Goal: Task Accomplishment & Management: Use online tool/utility

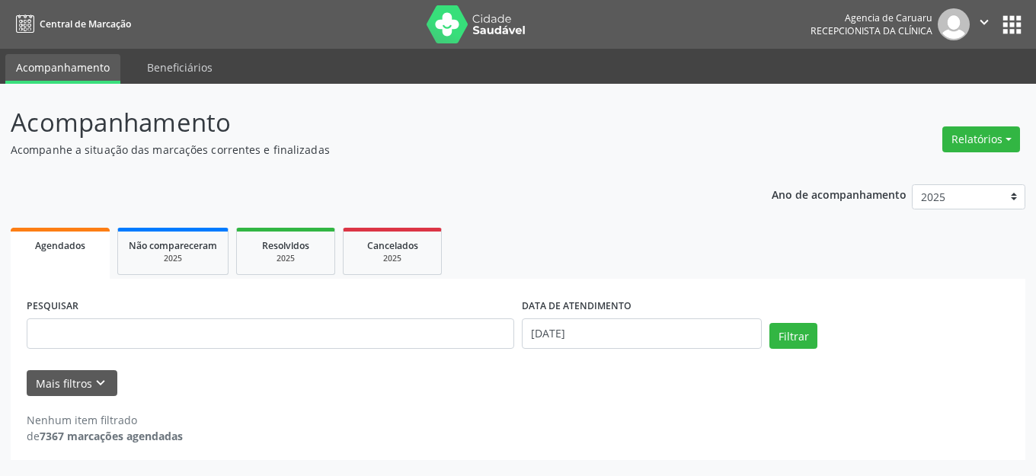
click at [389, 191] on div "Ano de acompanhamento 2025 2024 2023 2022 2021 Agendados Não compareceram 2025 …" at bounding box center [518, 317] width 1015 height 287
click at [396, 192] on div "Ano de acompanhamento 2025 2024 2023 2022 2021 Agendados Não compareceram 2025 …" at bounding box center [518, 317] width 1015 height 287
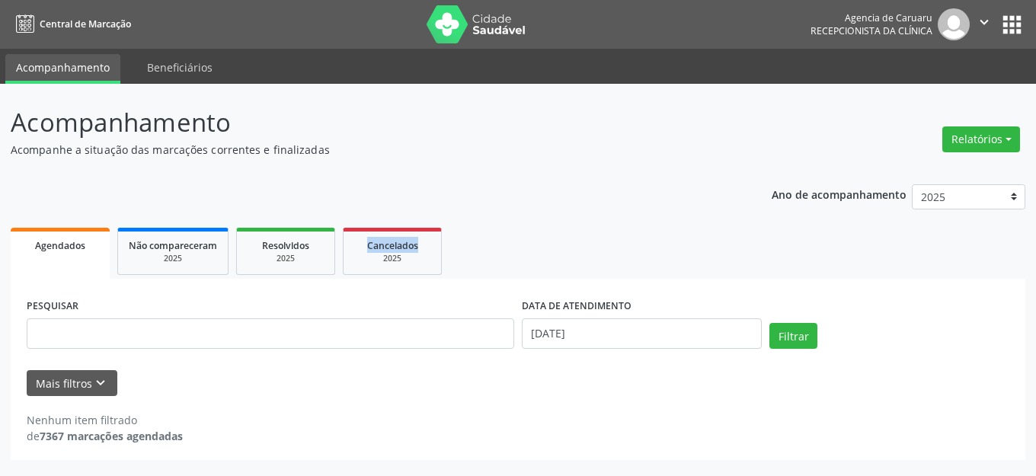
click at [397, 192] on div "Ano de acompanhamento 2025 2024 2023 2022 2021 Agendados Não compareceram 2025 …" at bounding box center [518, 317] width 1015 height 287
click at [398, 192] on div "Ano de acompanhamento 2025 2024 2023 2022 2021 Agendados Não compareceram 2025 …" at bounding box center [518, 317] width 1015 height 287
click at [645, 194] on div "Ano de acompanhamento 2025 2024 2023 2022 2021 Agendados Não compareceram 2025 …" at bounding box center [518, 317] width 1015 height 287
click at [957, 141] on button "Relatórios" at bounding box center [982, 139] width 78 height 26
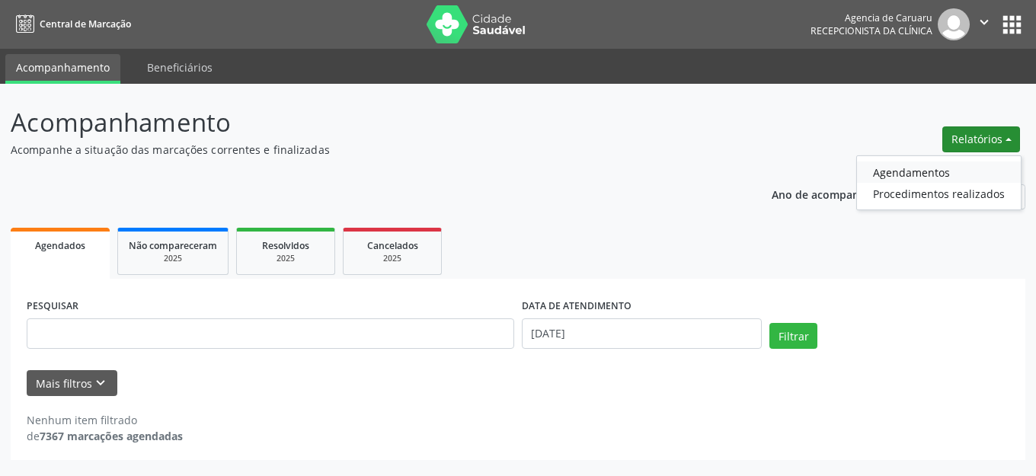
click at [934, 175] on link "Agendamentos" at bounding box center [939, 172] width 164 height 21
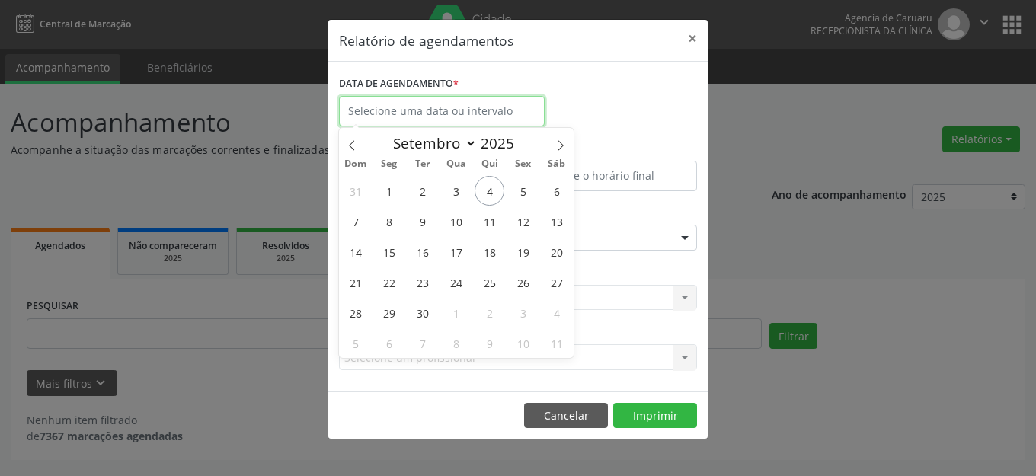
click at [459, 110] on input "text" at bounding box center [442, 111] width 206 height 30
click at [492, 191] on span "4" at bounding box center [490, 191] width 30 height 30
type input "[DATE]"
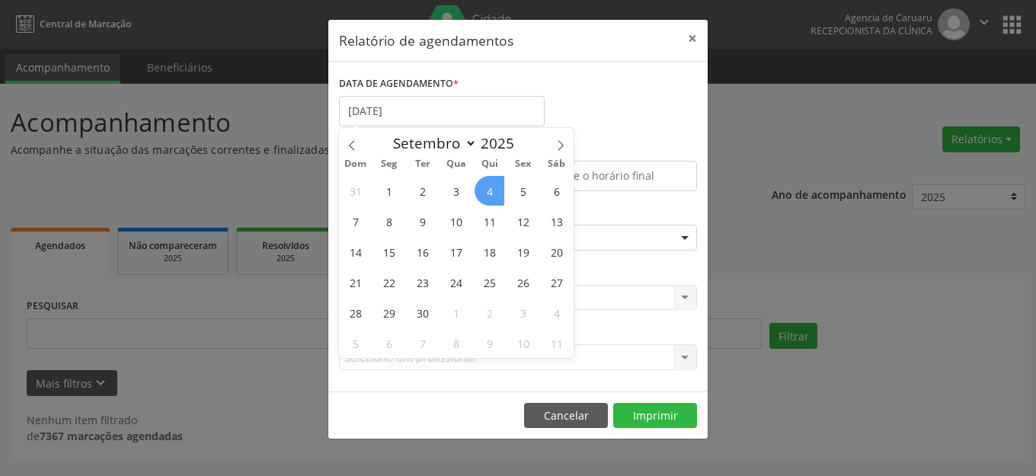
click at [492, 191] on span "4" at bounding box center [490, 191] width 30 height 30
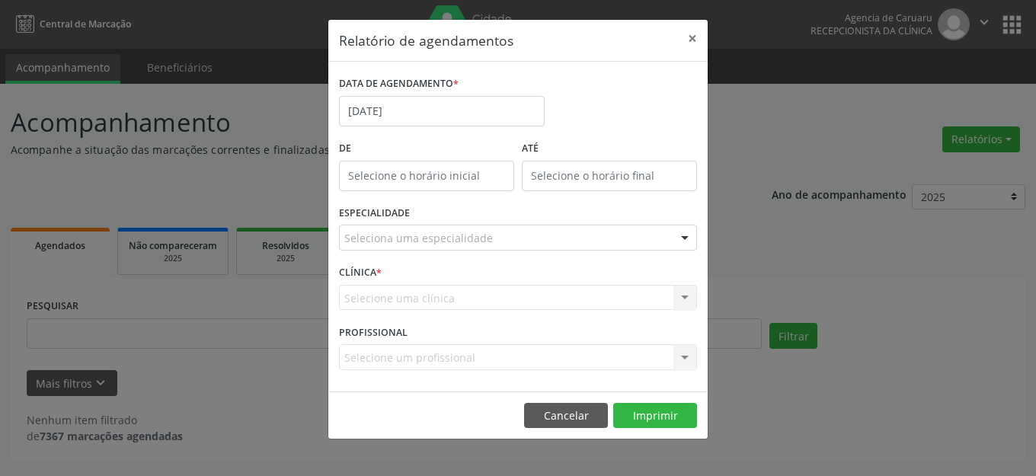
click at [690, 235] on div at bounding box center [685, 239] width 23 height 26
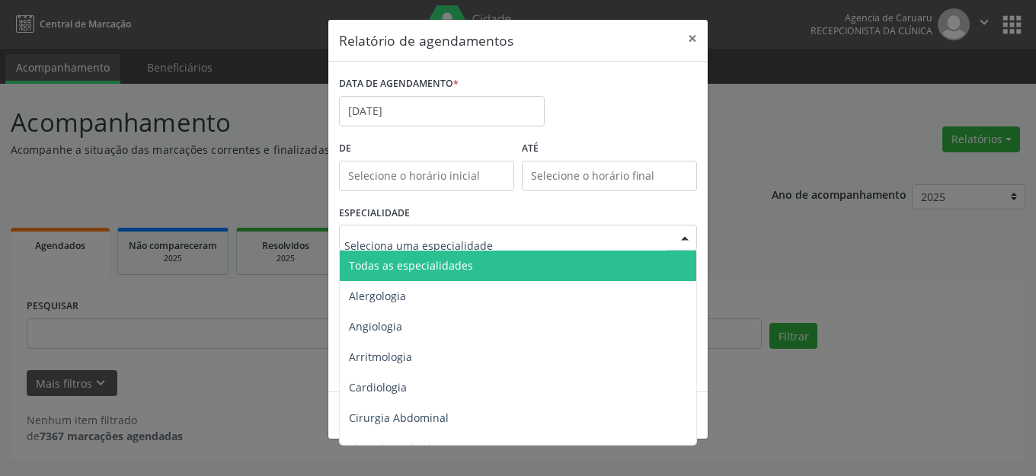
click at [438, 266] on span "Todas as especialidades" at bounding box center [411, 265] width 124 height 14
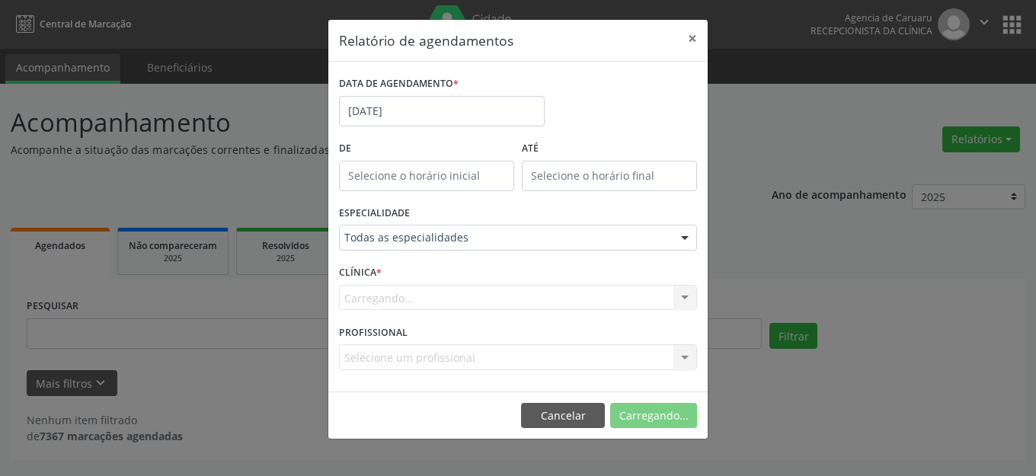
click at [438, 266] on span "Todas as especialidades" at bounding box center [411, 265] width 125 height 14
click at [687, 236] on div at bounding box center [685, 239] width 23 height 26
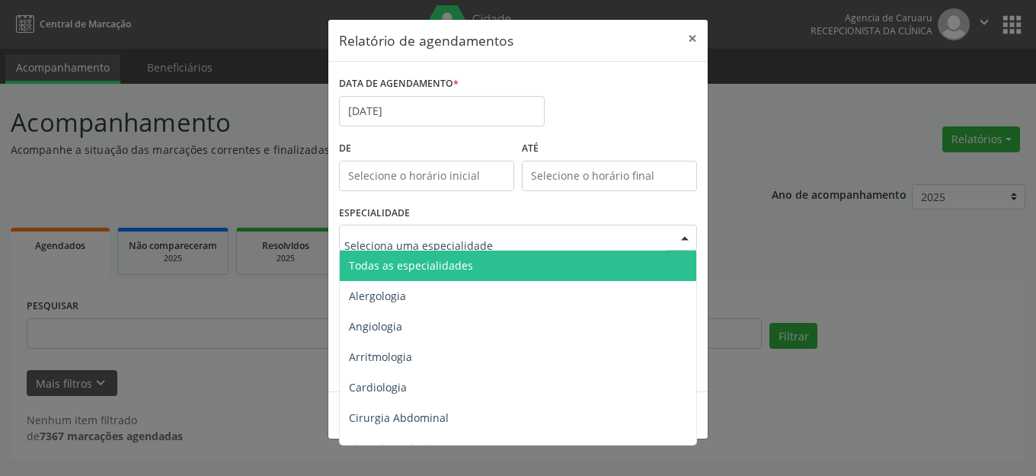
click at [467, 267] on span "Todas as especialidades" at bounding box center [411, 265] width 124 height 14
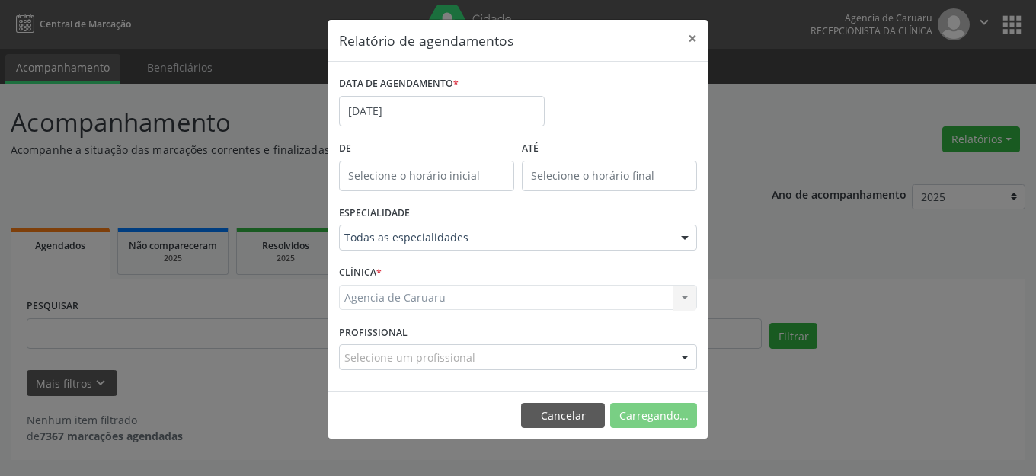
click at [467, 267] on span "Todas as especialidades" at bounding box center [411, 265] width 125 height 14
click at [642, 421] on button "Imprimir" at bounding box center [655, 416] width 84 height 26
click at [655, 419] on button "Imprimir" at bounding box center [655, 416] width 84 height 26
click at [693, 41] on button "×" at bounding box center [692, 38] width 30 height 37
